Goal: Transaction & Acquisition: Purchase product/service

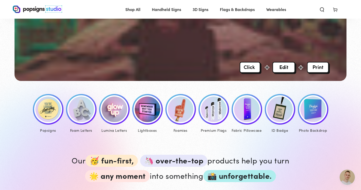
scroll to position [187, 0]
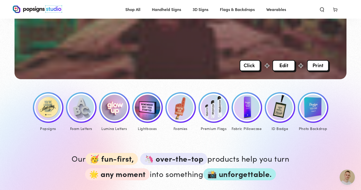
click at [279, 127] on div "ID Badge" at bounding box center [280, 128] width 31 height 6
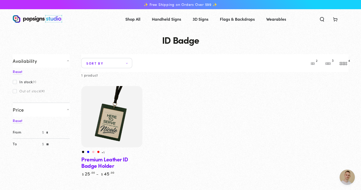
scroll to position [29, 0]
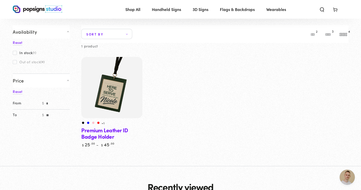
click at [106, 133] on link "Premium Leather ID Badge Holder" at bounding box center [111, 102] width 61 height 90
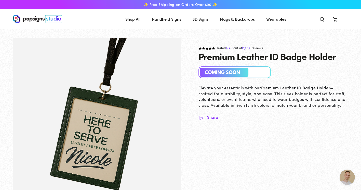
scroll to position [404, 0]
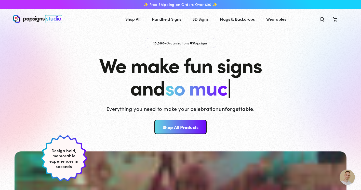
scroll to position [404, 0]
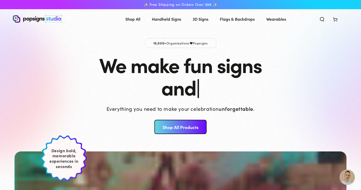
click at [170, 127] on link "Shop All Products" at bounding box center [180, 127] width 52 height 14
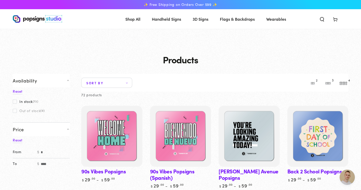
scroll to position [404, 0]
click at [274, 19] on span "Wearables" at bounding box center [276, 18] width 20 height 7
